Goal: Register for event/course

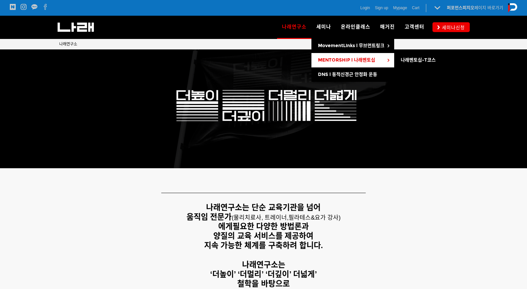
click at [330, 59] on span "MENTORSHIP l 나래멘토십" at bounding box center [346, 60] width 57 height 6
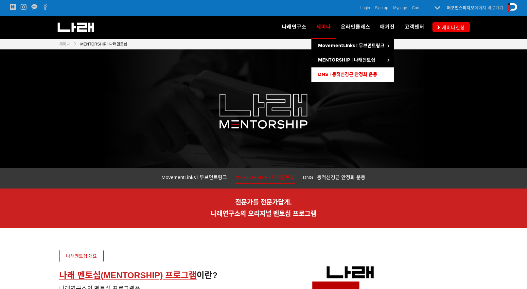
click at [338, 77] on span "DNS l 동적신경근 안정화 운동" at bounding box center [347, 75] width 59 height 6
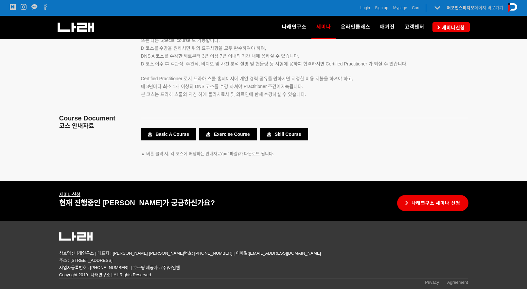
scroll to position [1129, 0]
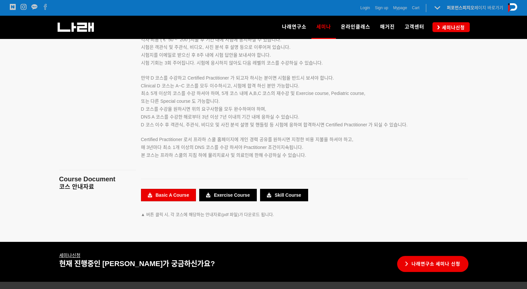
click at [170, 194] on link "Basic A Course" at bounding box center [168, 195] width 55 height 12
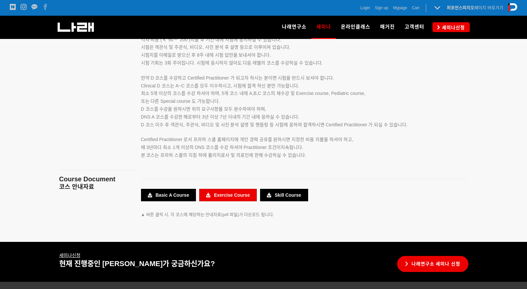
click at [237, 196] on link "Exercise Course" at bounding box center [228, 195] width 58 height 12
